Goal: Transaction & Acquisition: Purchase product/service

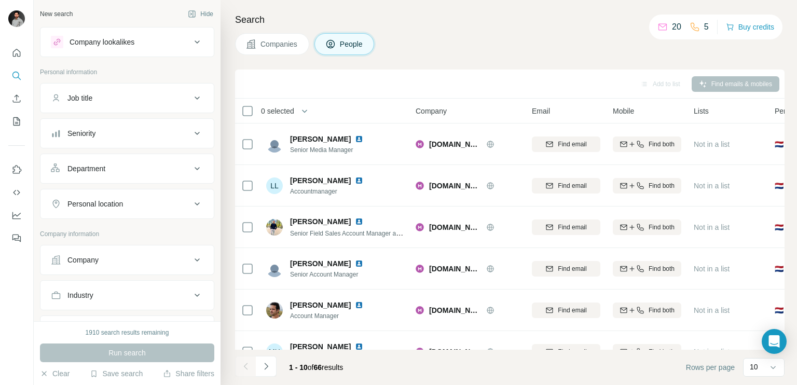
scroll to position [170, 0]
click at [641, 24] on icon at bounding box center [642, 27] width 10 height 10
click at [747, 29] on button "Buy credits" at bounding box center [750, 27] width 48 height 15
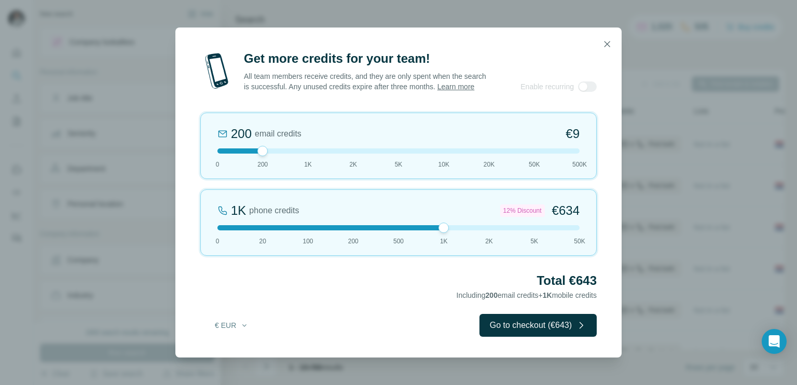
drag, startPoint x: 265, startPoint y: 230, endPoint x: 422, endPoint y: 254, distance: 158.0
click at [422, 254] on div "1K phone credits 12% Discount €634 0 20 100 200 500 1K 2K 5K 50K" at bounding box center [398, 222] width 397 height 66
click at [608, 43] on icon "button" at bounding box center [607, 44] width 10 height 10
